Goal: Transaction & Acquisition: Purchase product/service

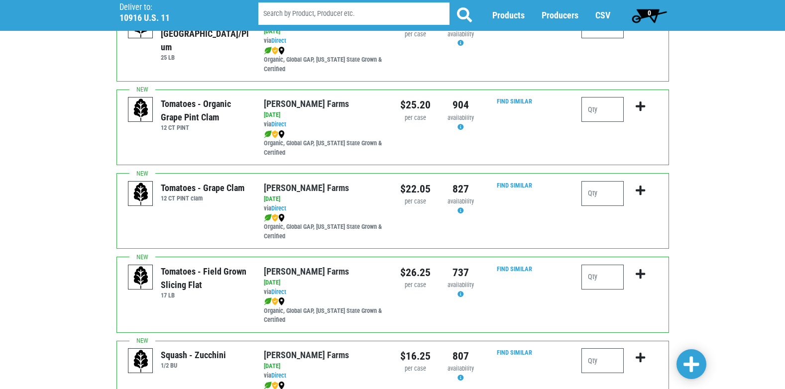
scroll to position [548, 0]
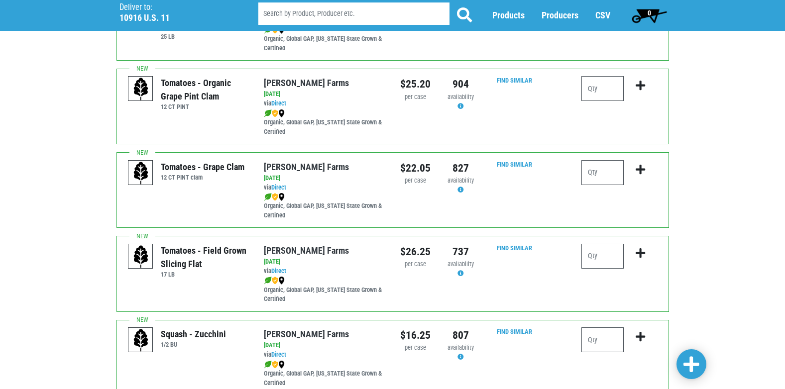
type input "3"
click at [603, 254] on input "number" at bounding box center [602, 256] width 42 height 25
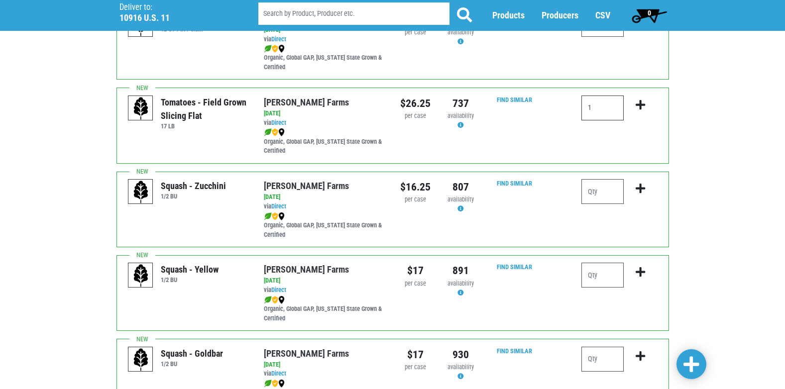
scroll to position [697, 0]
type input "1"
click at [591, 278] on input "number" at bounding box center [602, 274] width 42 height 25
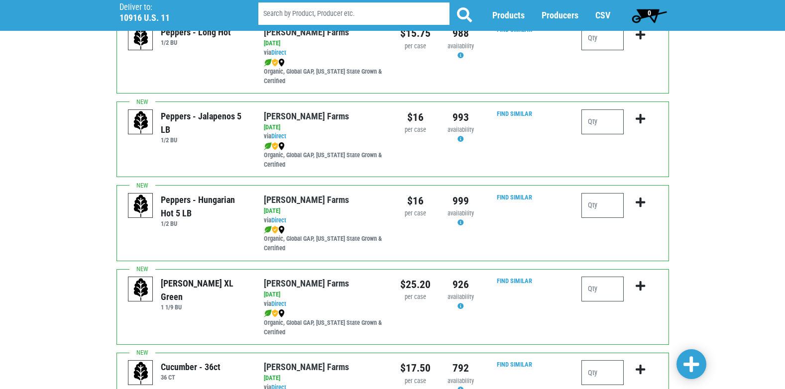
scroll to position [1294, 0]
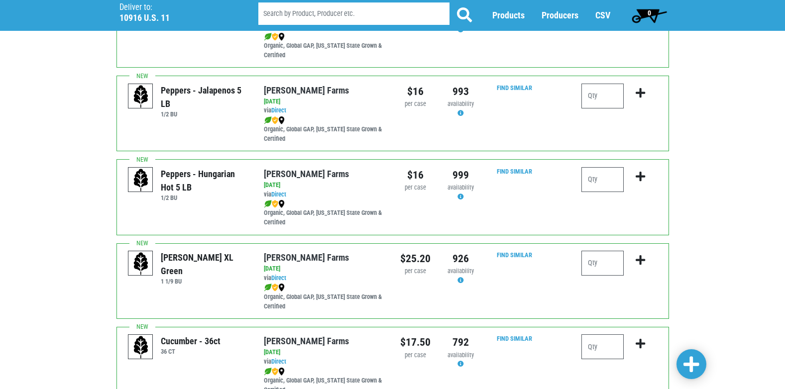
type input "1"
click at [595, 270] on input "number" at bounding box center [602, 263] width 42 height 25
type input "3"
click at [643, 260] on icon "submit" at bounding box center [640, 260] width 9 height 11
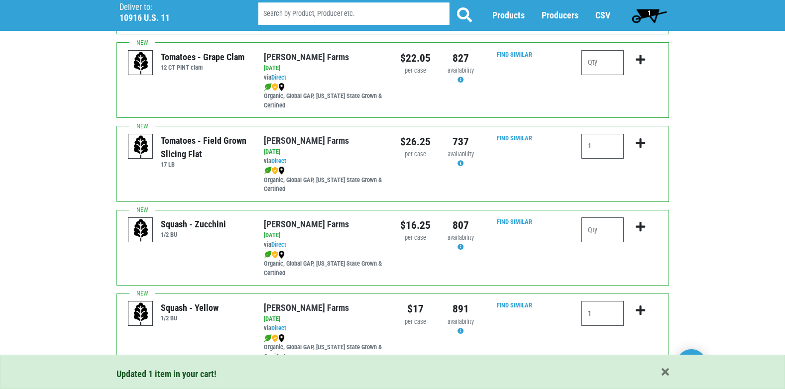
scroll to position [647, 0]
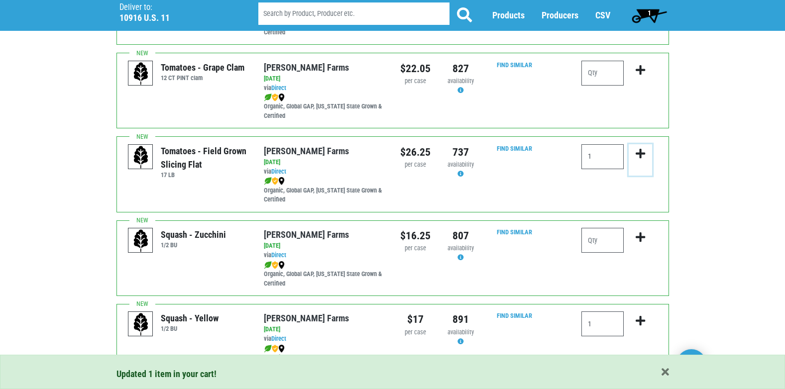
click at [640, 153] on icon "submit" at bounding box center [640, 153] width 9 height 11
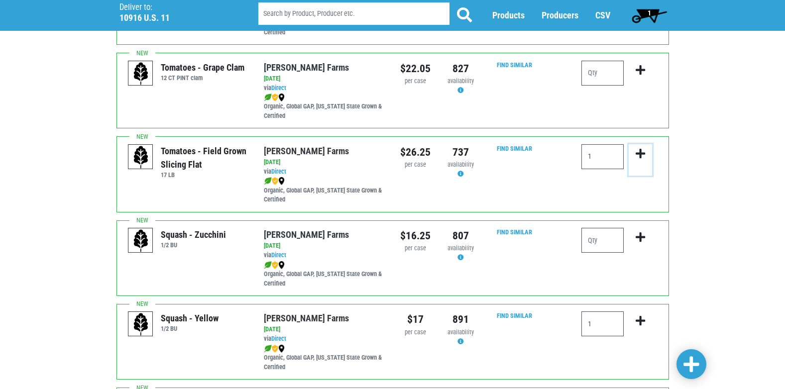
click at [640, 154] on icon "submit" at bounding box center [640, 153] width 9 height 11
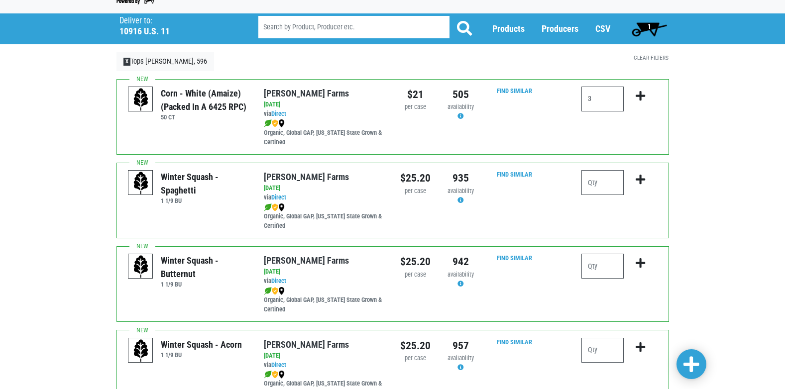
scroll to position [0, 0]
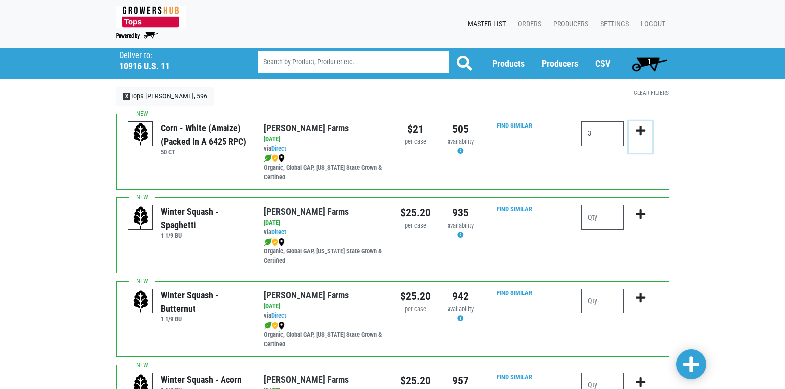
click at [638, 127] on icon "submit" at bounding box center [640, 130] width 9 height 11
click at [595, 134] on input "3" at bounding box center [602, 133] width 42 height 25
type input "3"
click at [641, 129] on icon "submit" at bounding box center [640, 130] width 9 height 11
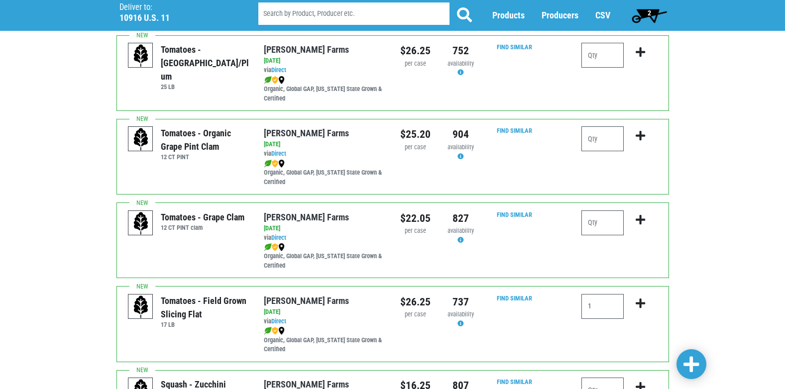
scroll to position [498, 0]
click at [641, 303] on icon "submit" at bounding box center [640, 303] width 9 height 11
click at [603, 309] on input "1" at bounding box center [602, 306] width 42 height 25
type input "1"
click at [639, 298] on icon "submit" at bounding box center [640, 303] width 9 height 11
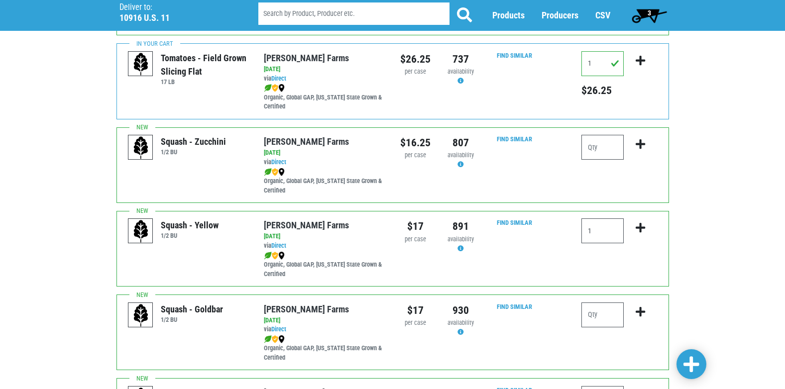
scroll to position [747, 0]
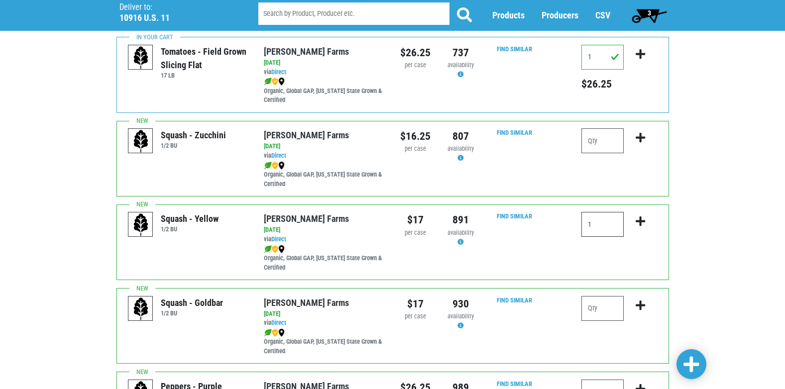
click at [597, 222] on input "1" at bounding box center [602, 224] width 42 height 25
type input "1"
click at [643, 220] on icon "submit" at bounding box center [640, 221] width 9 height 11
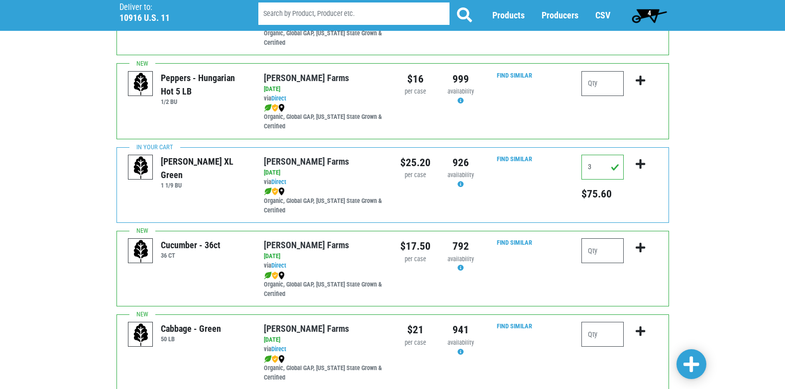
scroll to position [1394, 0]
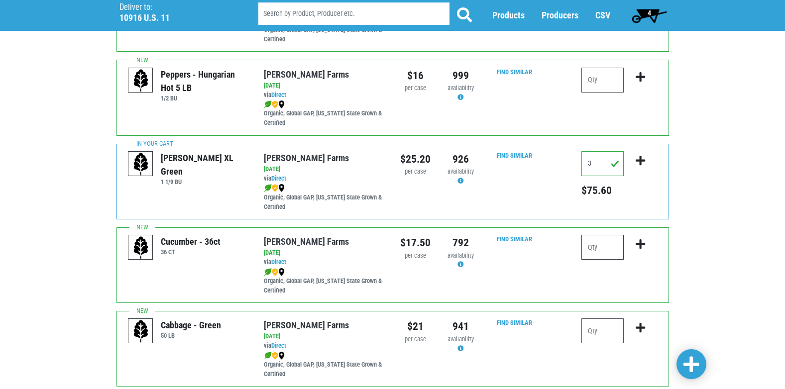
click at [606, 248] on input "number" at bounding box center [602, 247] width 42 height 25
type input "3"
click at [639, 242] on icon "submit" at bounding box center [640, 244] width 9 height 11
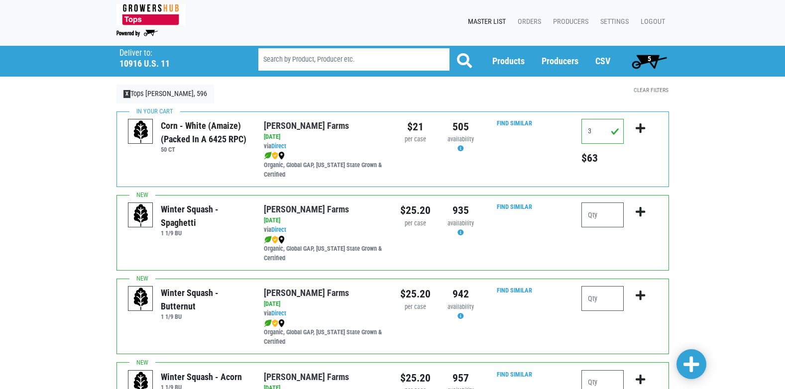
scroll to position [0, 0]
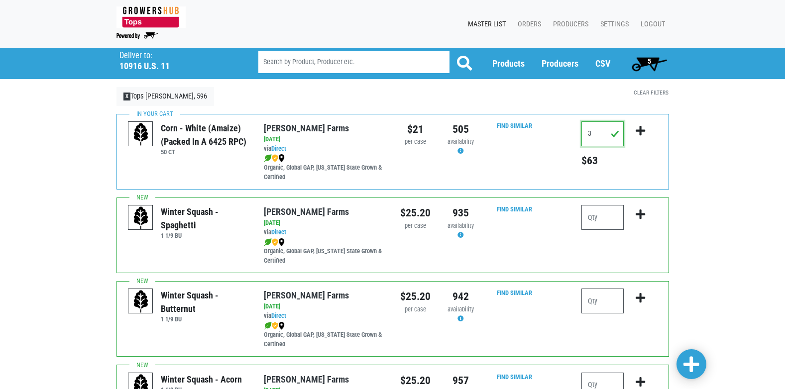
click at [594, 131] on input "3" at bounding box center [602, 133] width 42 height 25
type input "5"
click at [642, 131] on icon "submit" at bounding box center [640, 130] width 9 height 11
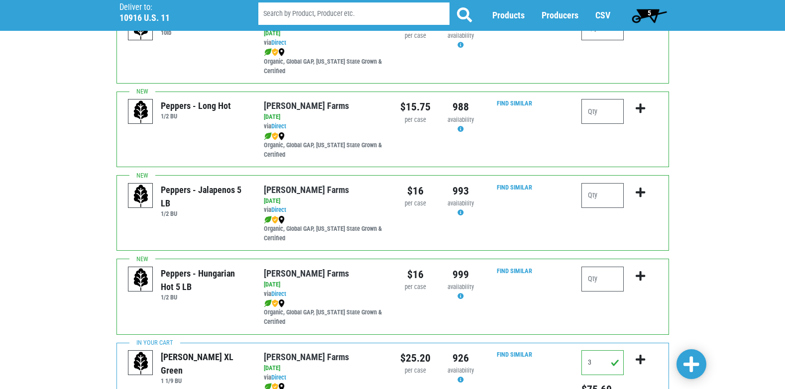
scroll to position [1245, 0]
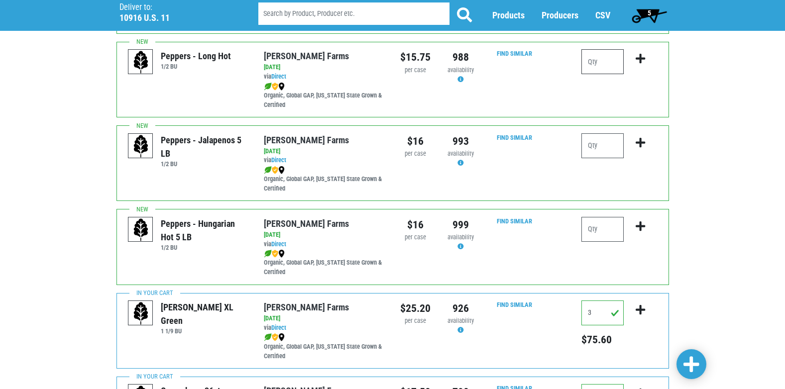
click at [605, 62] on input "number" at bounding box center [602, 61] width 42 height 25
type input "1"
click at [640, 58] on icon "submit" at bounding box center [640, 58] width 9 height 11
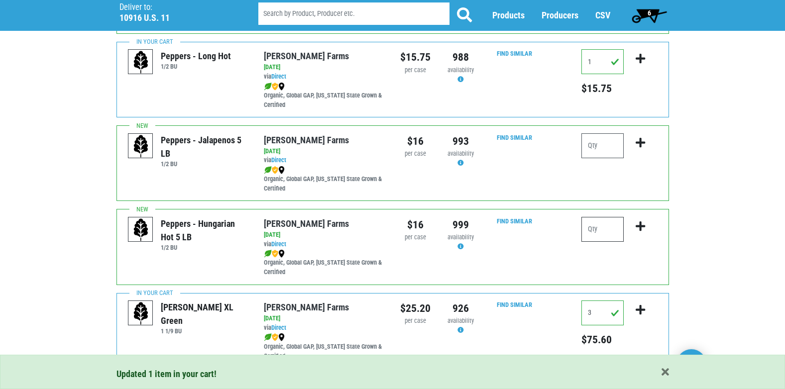
click at [603, 234] on input "number" at bounding box center [602, 229] width 42 height 25
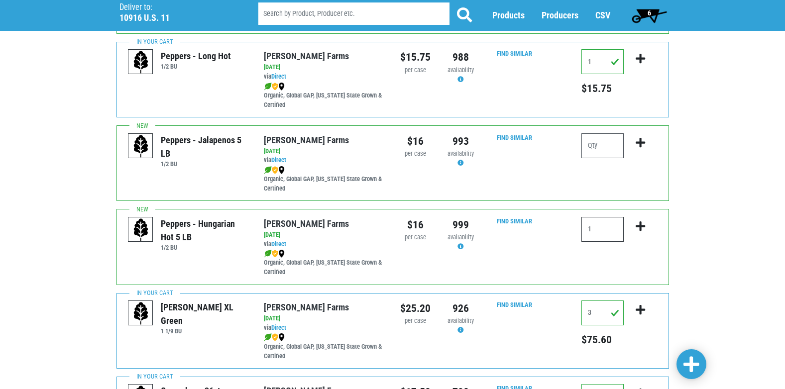
type input "1"
click at [643, 228] on icon "submit" at bounding box center [640, 226] width 9 height 11
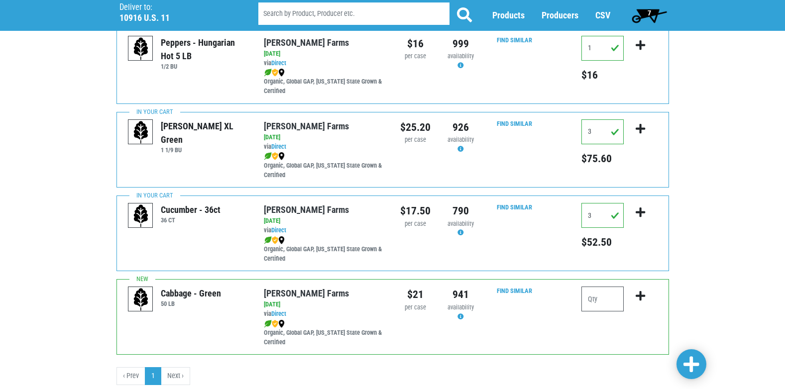
scroll to position [1405, 0]
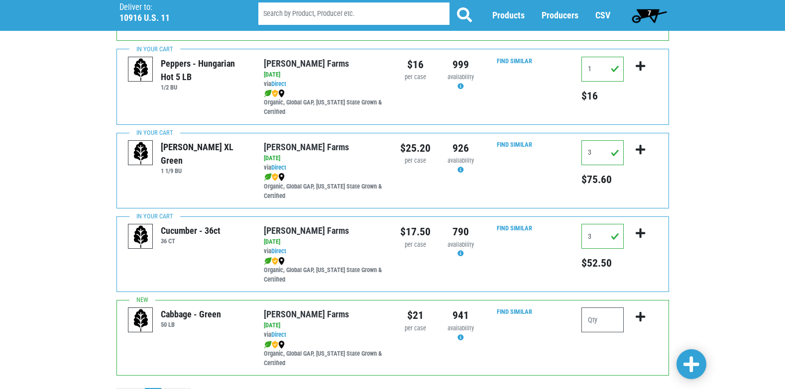
click at [693, 363] on span at bounding box center [692, 365] width 16 height 18
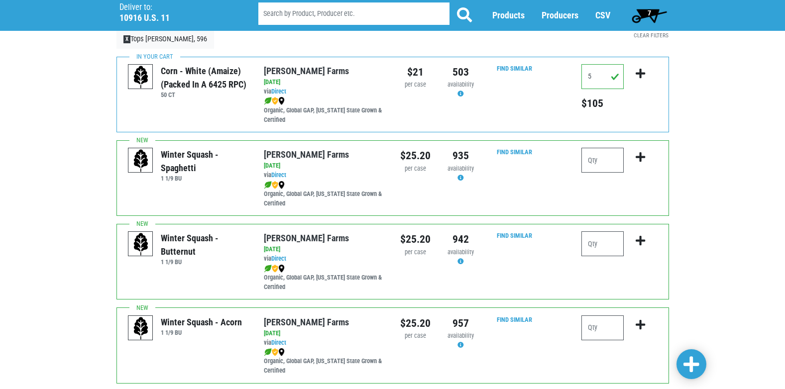
scroll to position [0, 0]
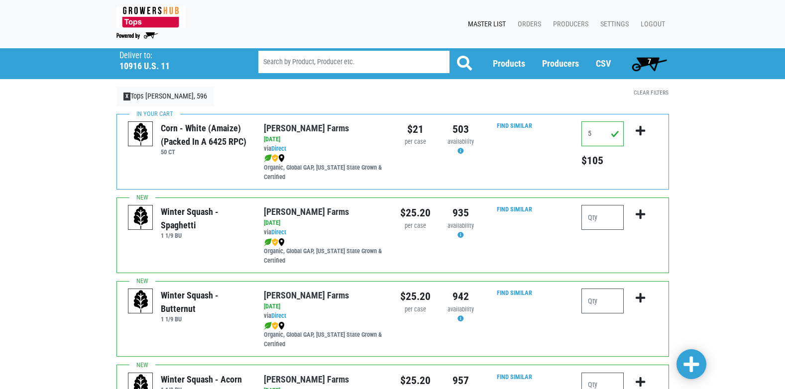
click at [646, 59] on span "7" at bounding box center [649, 64] width 44 height 20
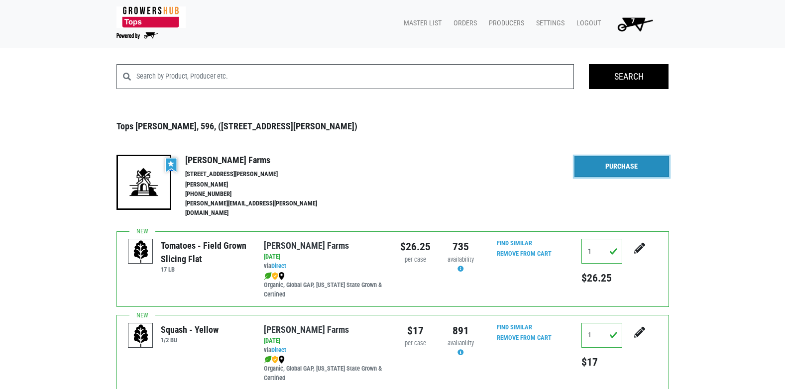
click at [616, 165] on link "Purchase" at bounding box center [621, 166] width 95 height 21
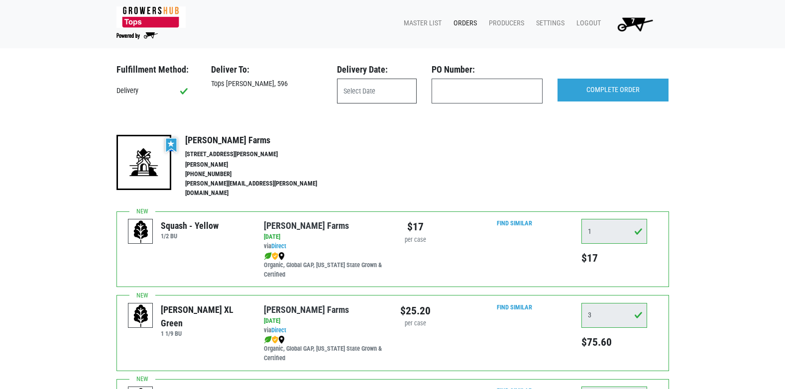
click at [361, 94] on input "text" at bounding box center [377, 91] width 80 height 25
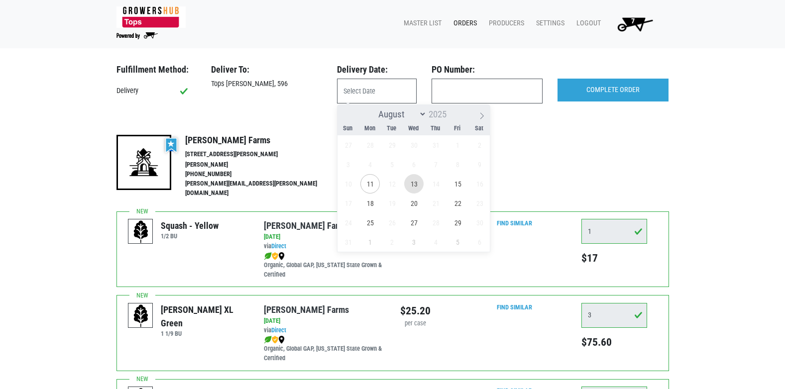
click at [412, 183] on span "13" at bounding box center [413, 183] width 19 height 19
type input "[DATE]"
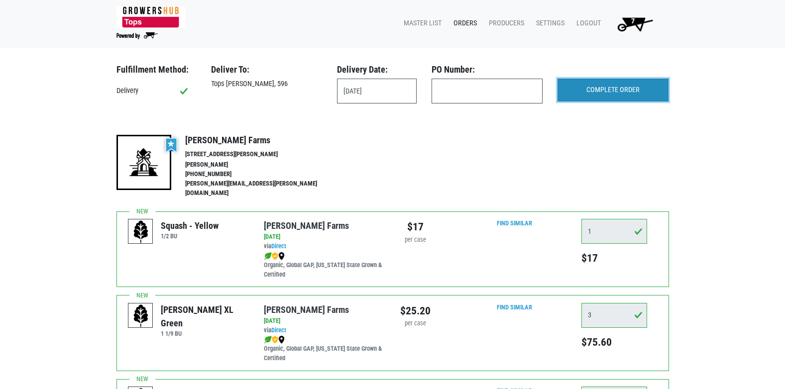
click at [607, 96] on input "COMPLETE ORDER" at bounding box center [613, 90] width 111 height 23
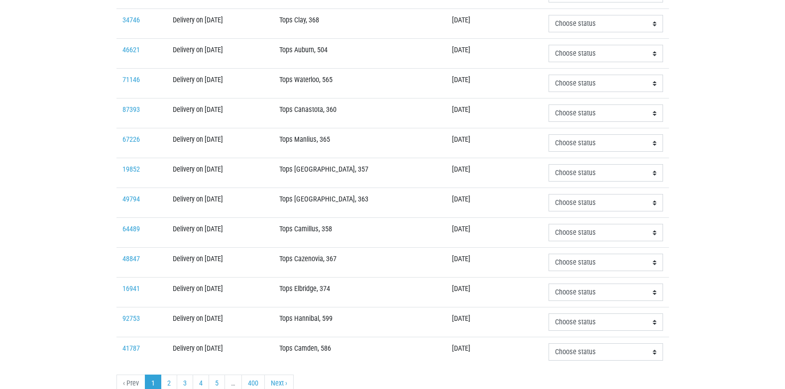
scroll to position [299, 0]
